Goal: Task Accomplishment & Management: Manage account settings

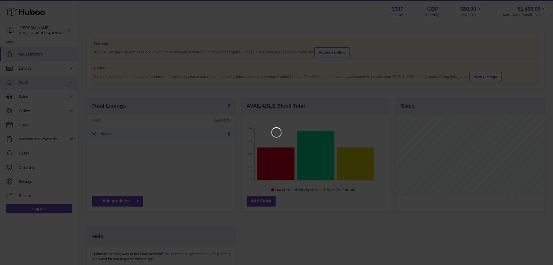
scroll to position [82, 150]
click at [545, 6] on icon "Close" at bounding box center [544, 5] width 4 height 4
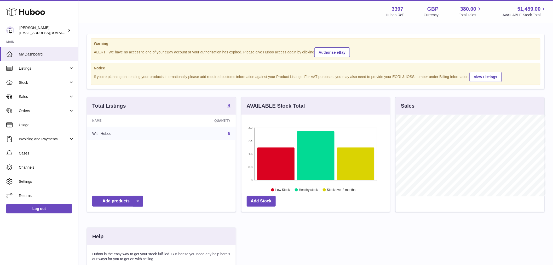
scroll to position [261386, 261319]
click at [34, 84] on span "Stock" at bounding box center [44, 82] width 50 height 5
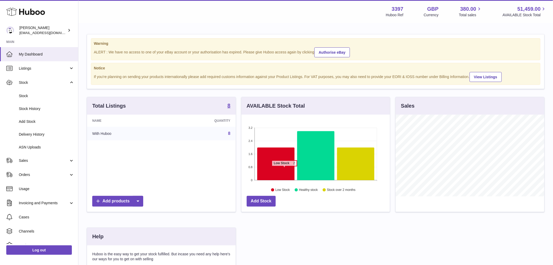
click at [284, 169] on icon at bounding box center [275, 163] width 37 height 33
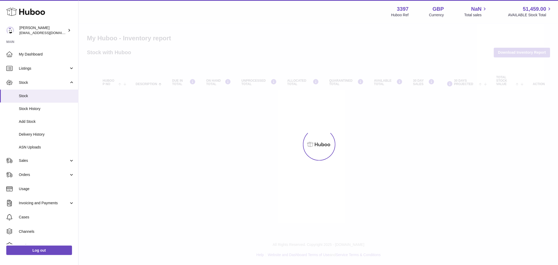
click at [281, 160] on div at bounding box center [317, 144] width 479 height 241
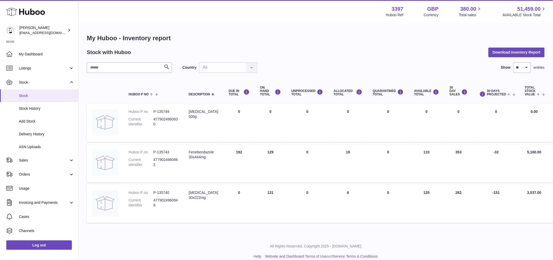
click at [39, 93] on link "Stock" at bounding box center [39, 95] width 78 height 13
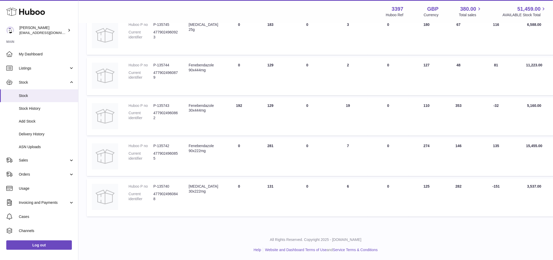
scroll to position [210, 0]
